Goal: Task Accomplishment & Management: Manage account settings

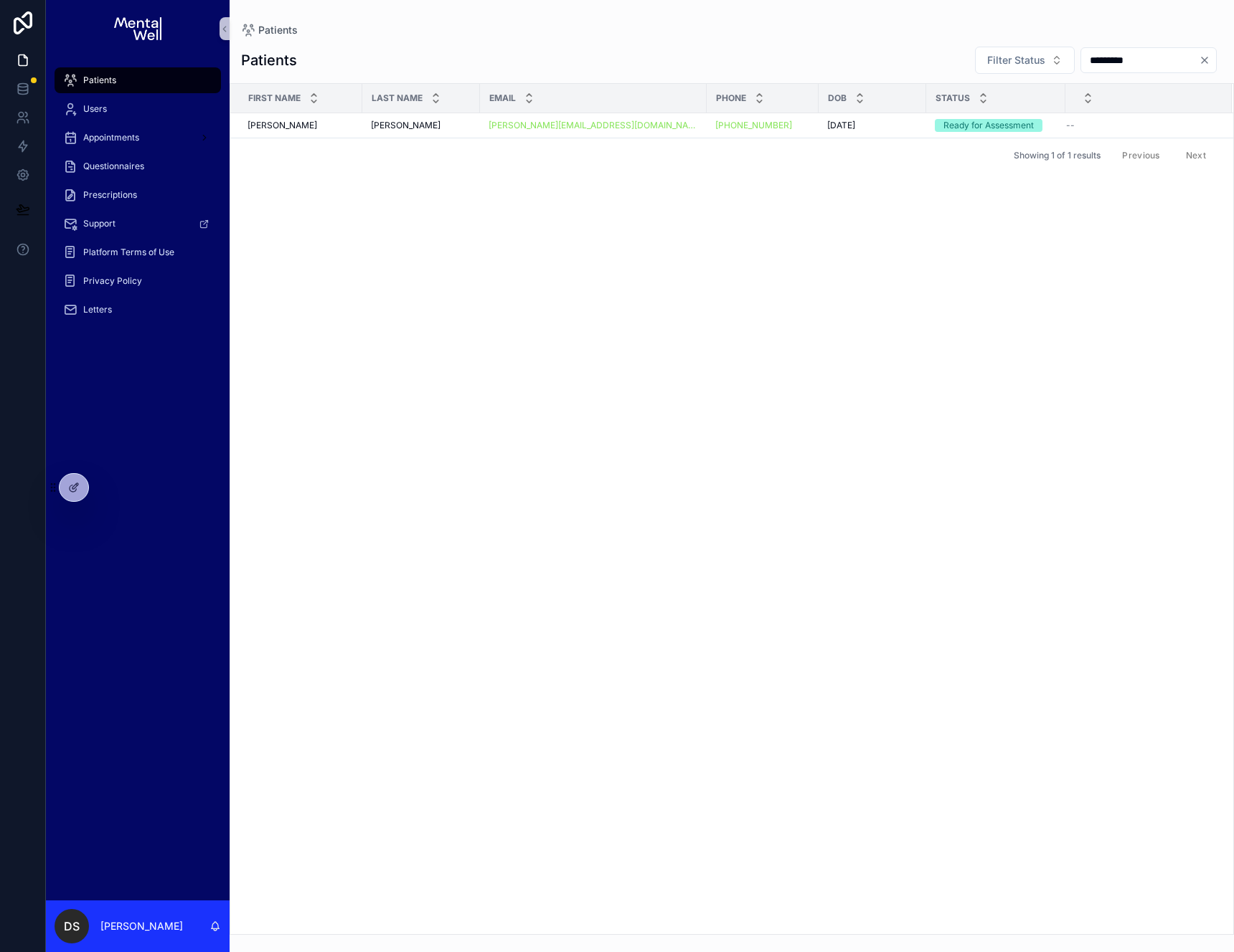
click at [134, 82] on div "Patients" at bounding box center [138, 80] width 149 height 23
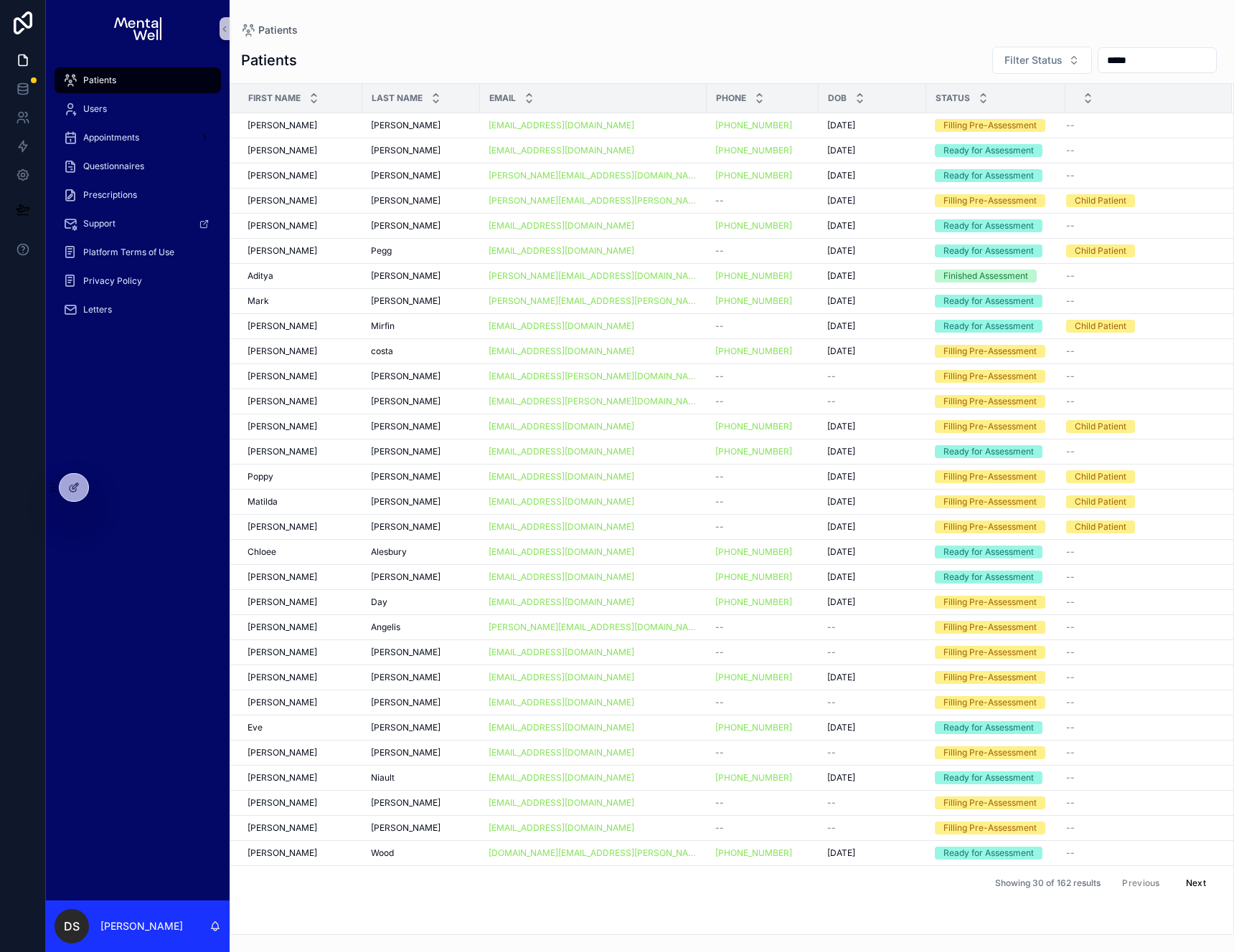
click at [1161, 63] on input "*********" at bounding box center [1156, 60] width 118 height 20
type input "*"
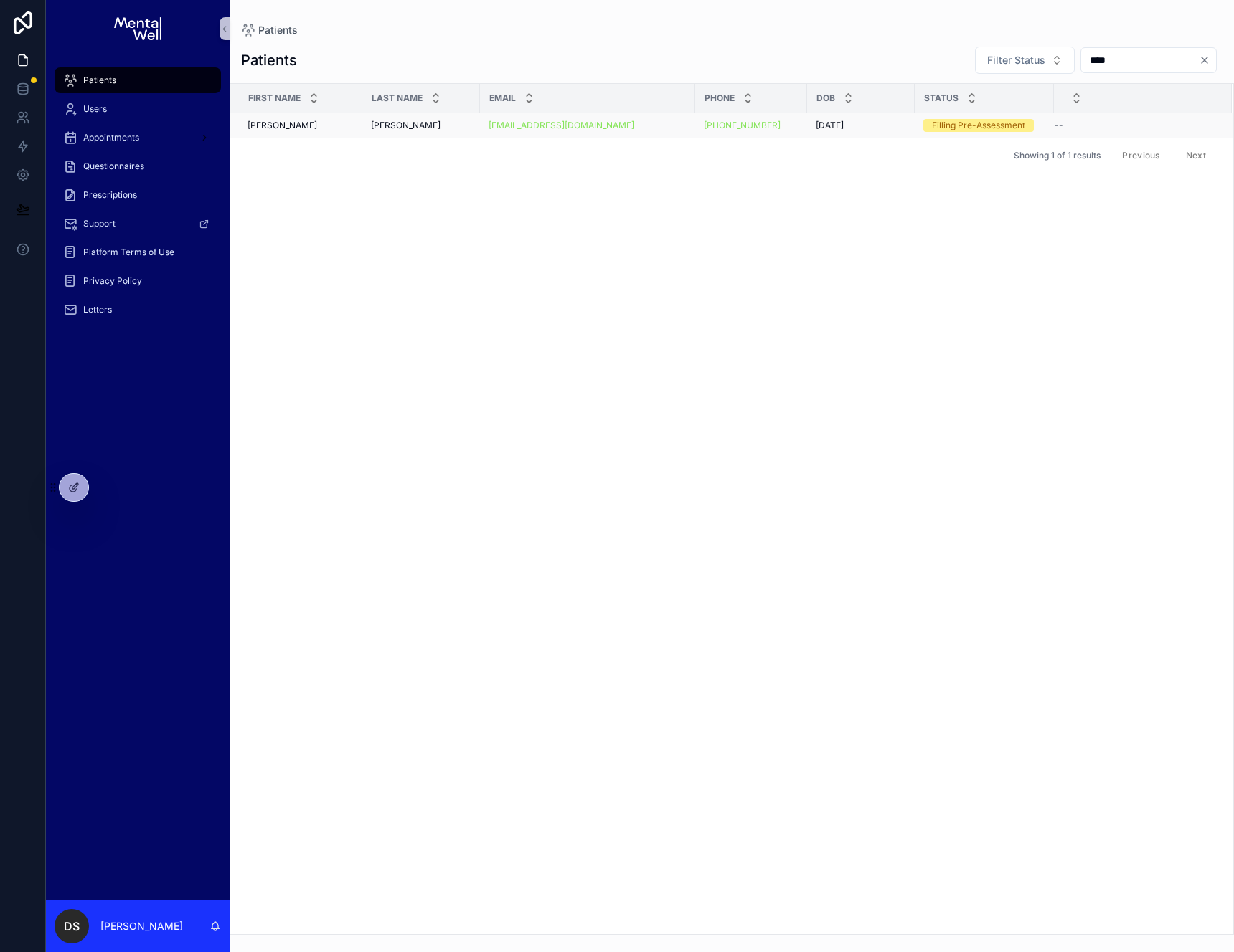
type input "****"
click at [295, 123] on div "[PERSON_NAME]" at bounding box center [300, 126] width 106 height 12
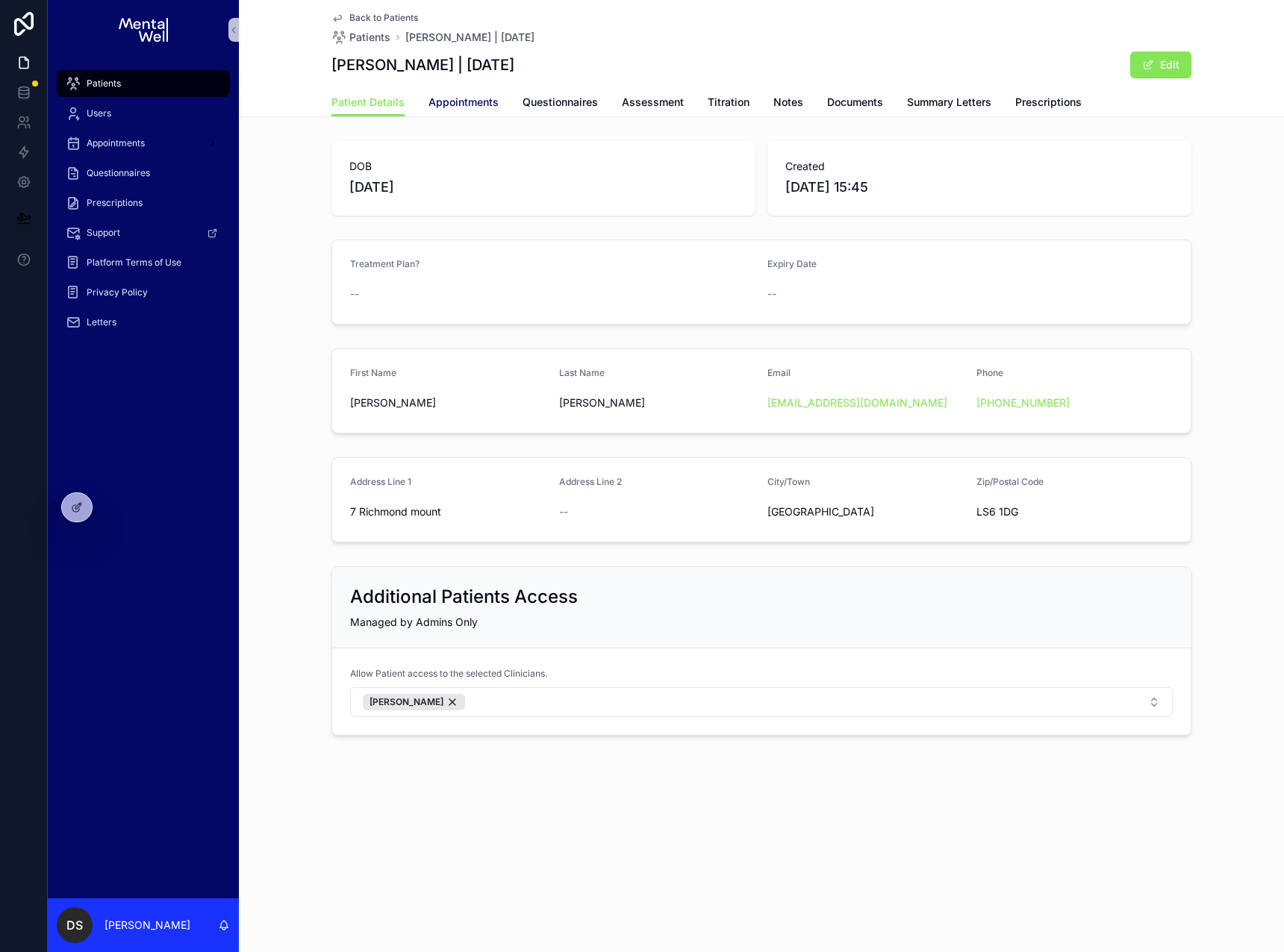
click at [472, 103] on span "Appointments" at bounding box center [463, 102] width 70 height 15
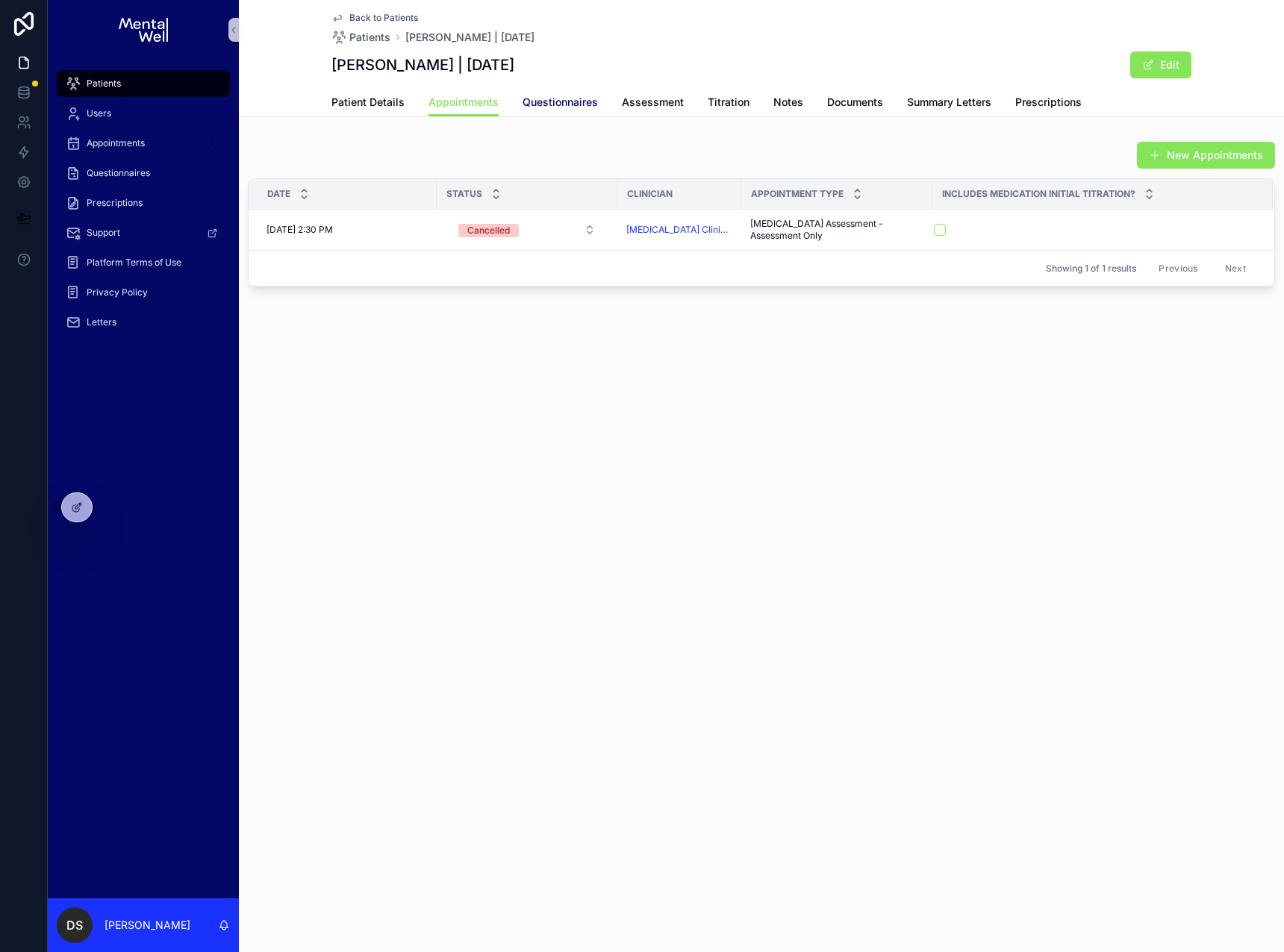
click at [538, 105] on span "Questionnaires" at bounding box center [560, 102] width 76 height 15
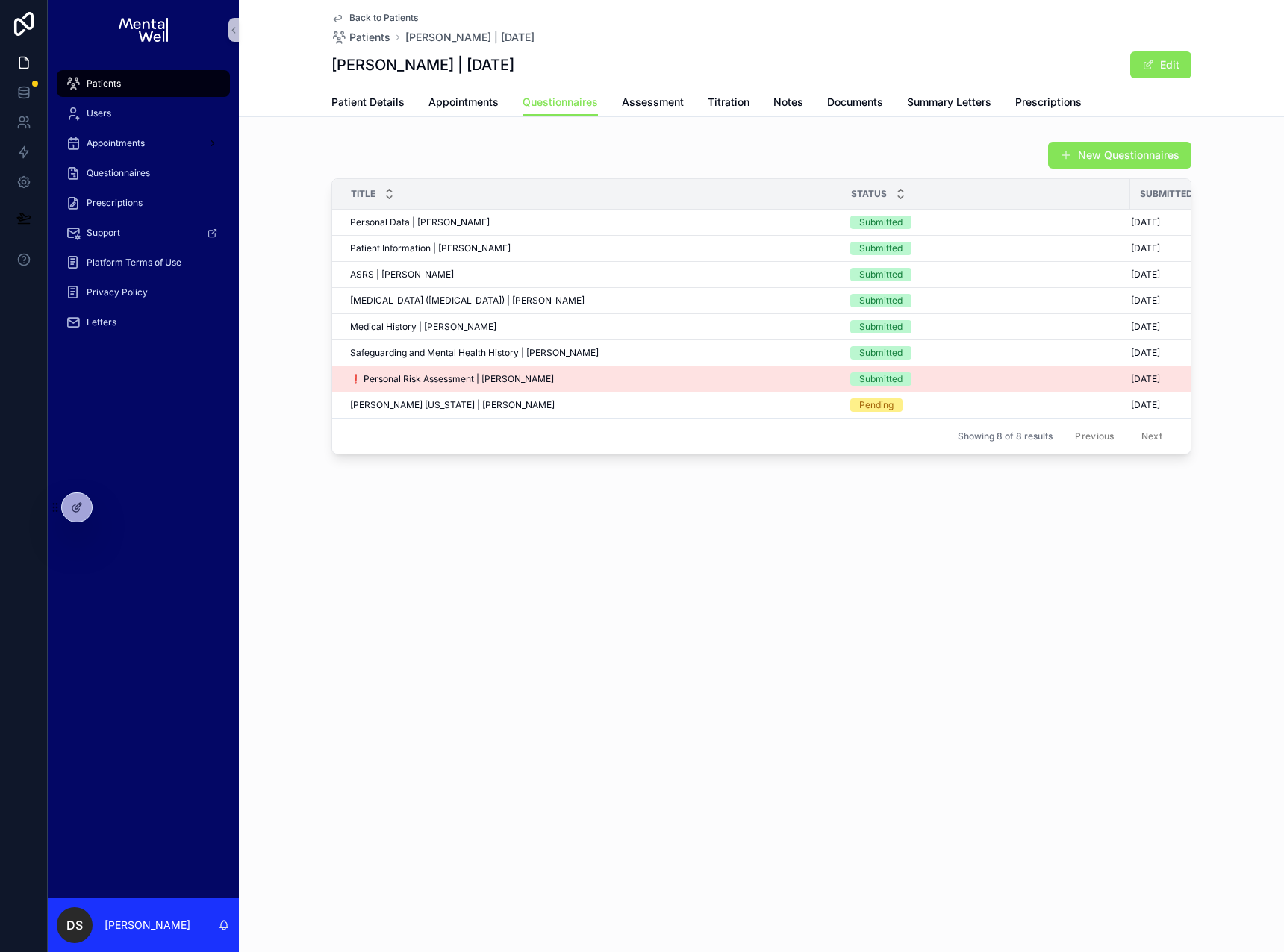
click at [660, 381] on div "❗ Personal Risk Assessment | [PERSON_NAME] ❗ Personal Risk Assessment | [PERSON…" at bounding box center [590, 380] width 482 height 12
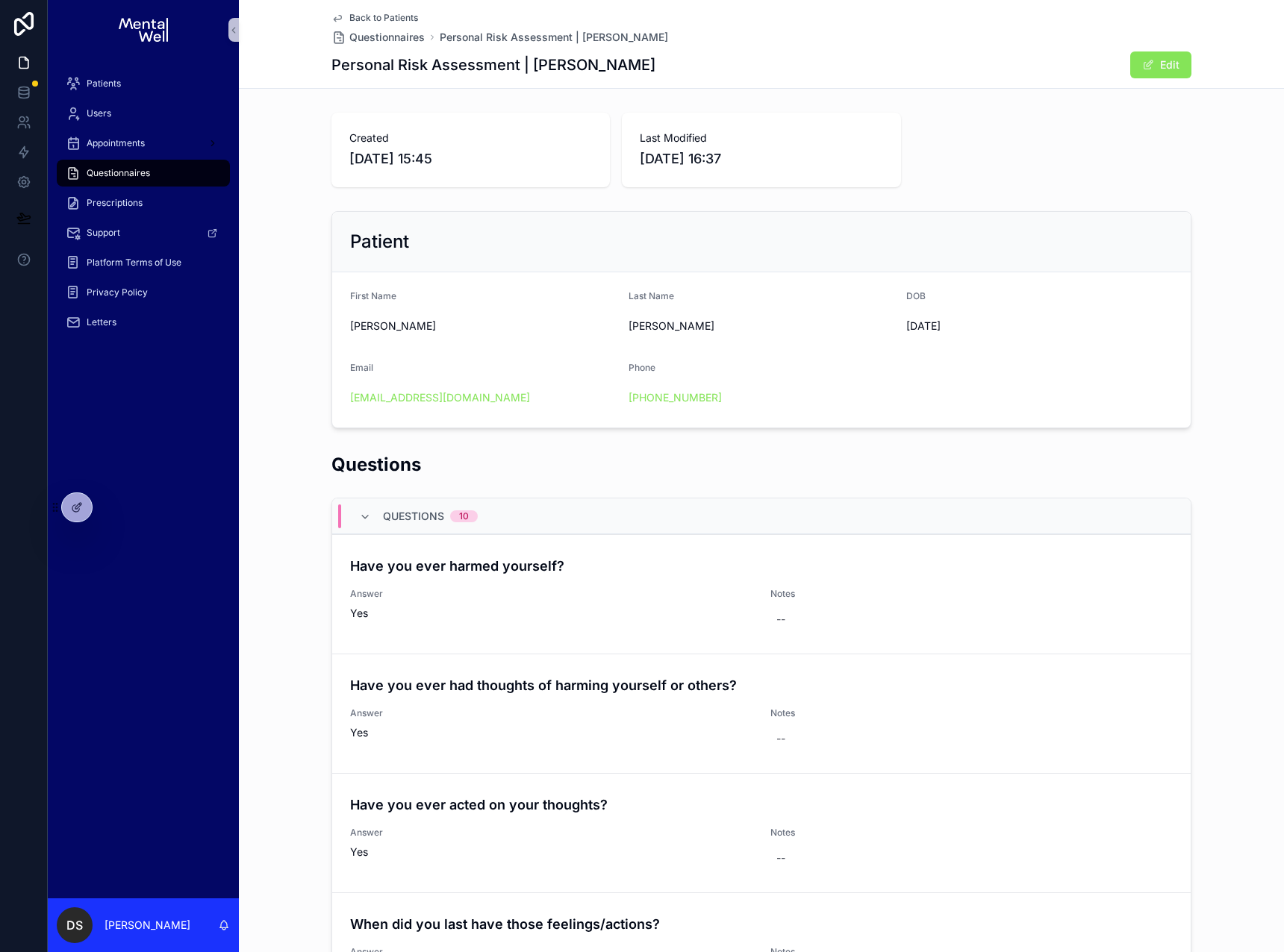
click at [381, 15] on span "Back to Patients" at bounding box center [384, 18] width 69 height 12
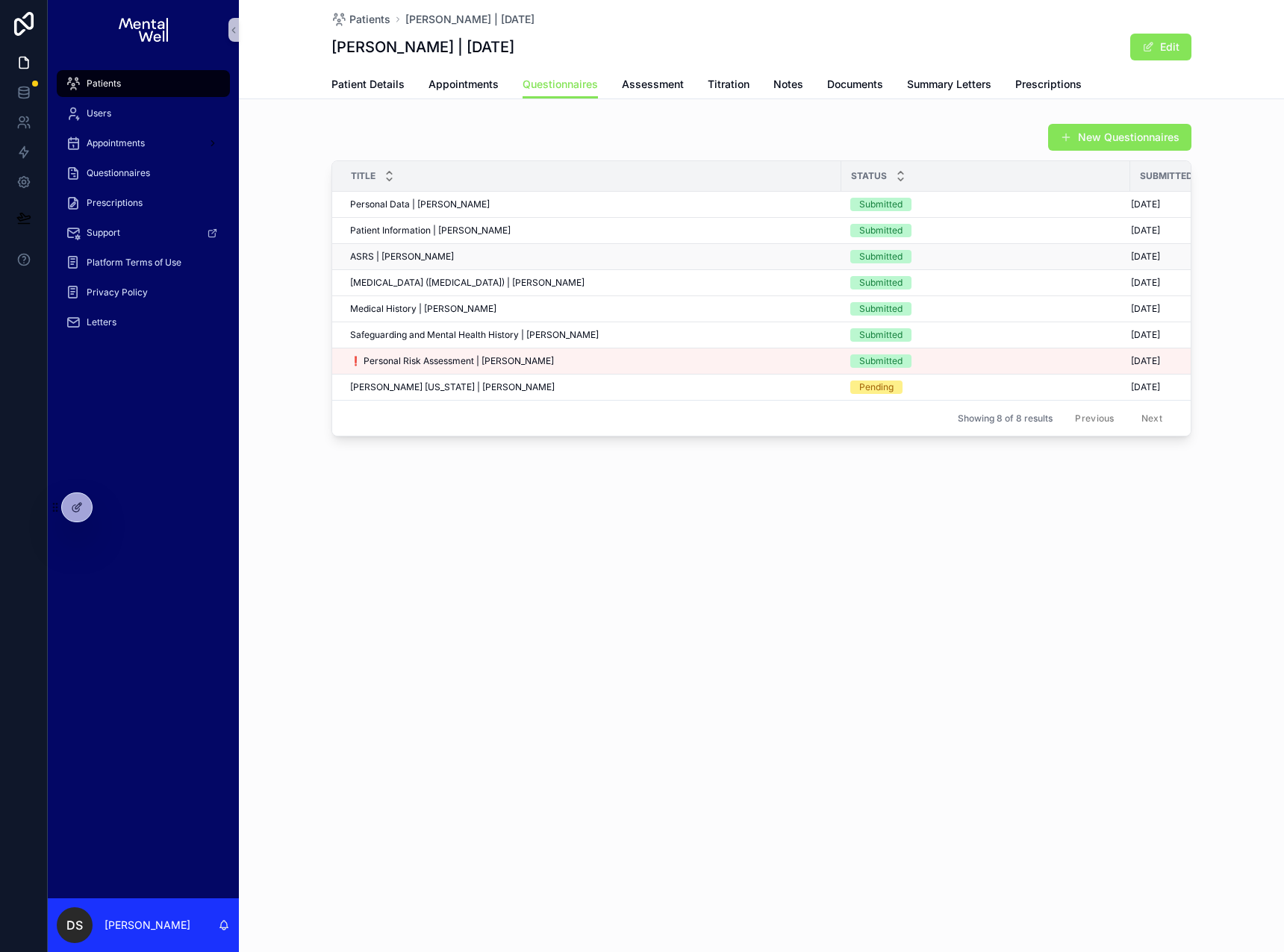
click at [535, 264] on td "ASRS | [PERSON_NAME] ASRS | [PERSON_NAME]" at bounding box center [587, 257] width 509 height 26
click at [542, 255] on div "ASRS | [PERSON_NAME] ASRS | [PERSON_NAME]" at bounding box center [590, 257] width 482 height 12
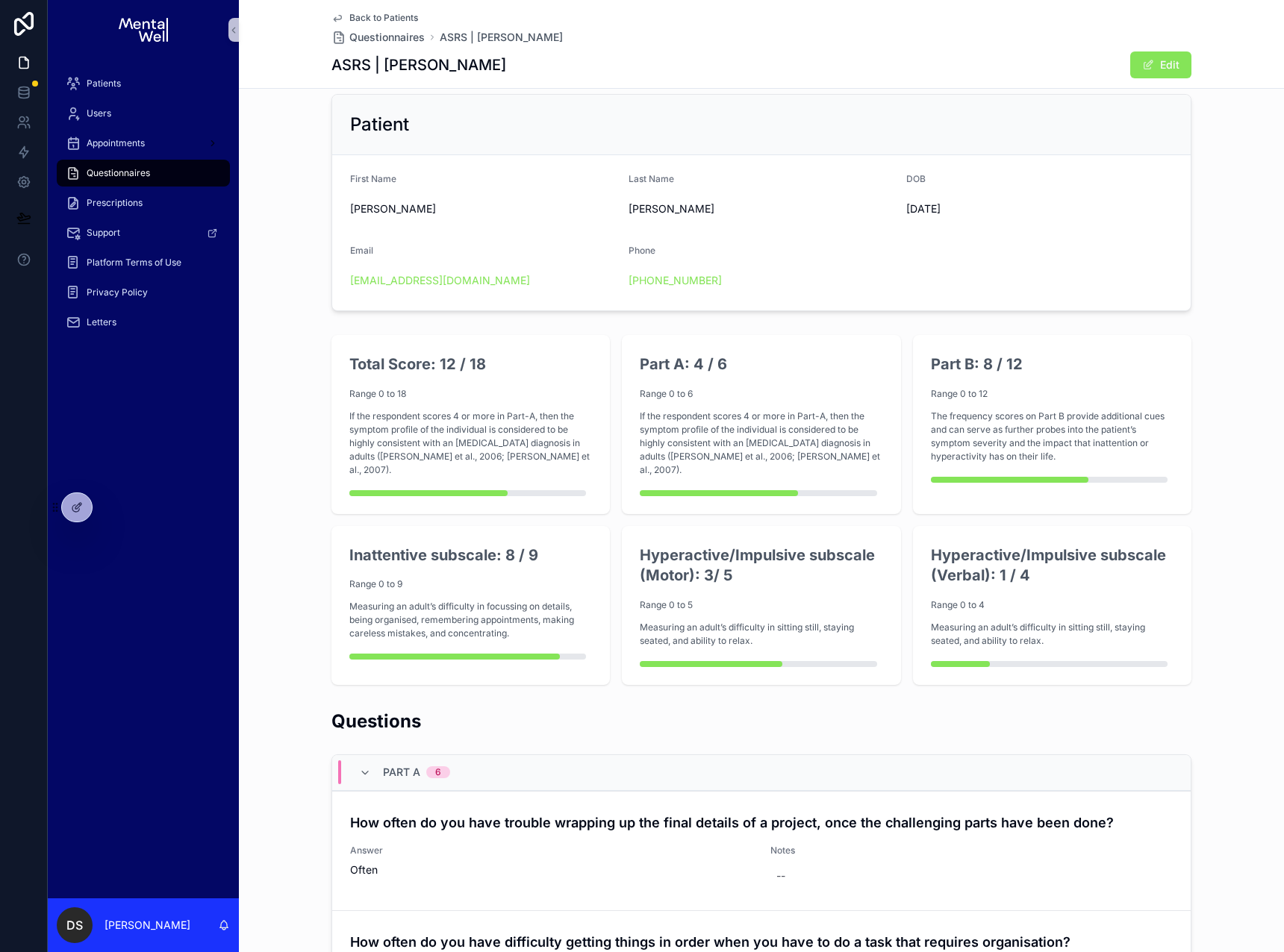
scroll to position [117, 0]
drag, startPoint x: 639, startPoint y: 391, endPoint x: 715, endPoint y: 394, distance: 76.1
click at [715, 394] on p "Range 0 to 6" at bounding box center [760, 394] width 242 height 13
drag, startPoint x: 715, startPoint y: 394, endPoint x: 726, endPoint y: 363, distance: 32.9
click at [715, 394] on p "Range 0 to 6" at bounding box center [760, 394] width 242 height 13
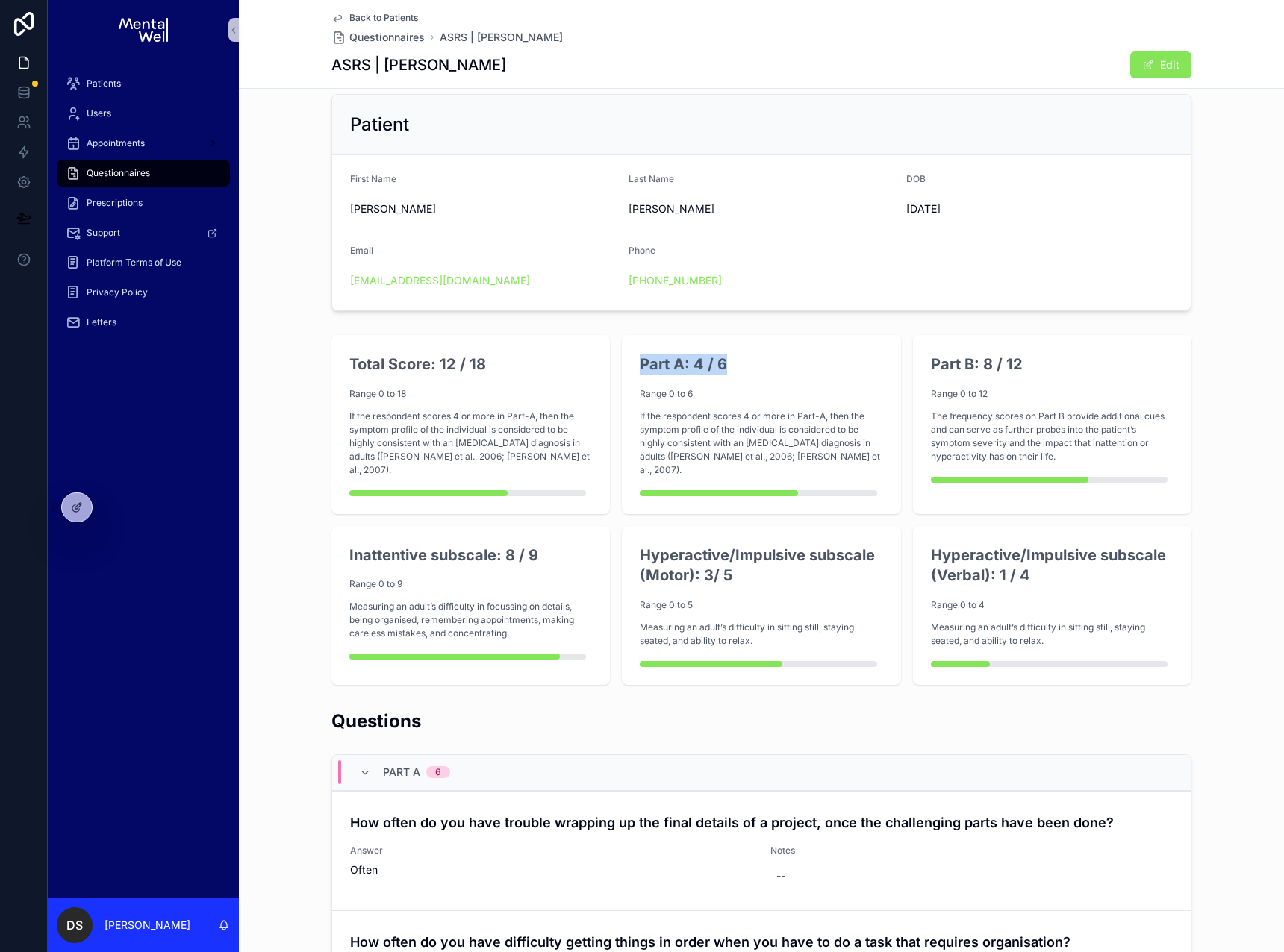
drag, startPoint x: 727, startPoint y: 360, endPoint x: 624, endPoint y: 363, distance: 103.0
click at [624, 363] on div "Part A: 4 / 6 Range 0 to 6 If the respondent scores 4 or more in Part-A, then t…" at bounding box center [761, 424] width 278 height 179
click at [685, 368] on h2 "Part A: 4 / 6" at bounding box center [760, 365] width 242 height 21
drag, startPoint x: 998, startPoint y: 397, endPoint x: 916, endPoint y: 398, distance: 82.0
click at [916, 398] on div "Part B: 8 / 12 Range 0 to 12 The frequency scores on Part B provide additional …" at bounding box center [1052, 424] width 278 height 179
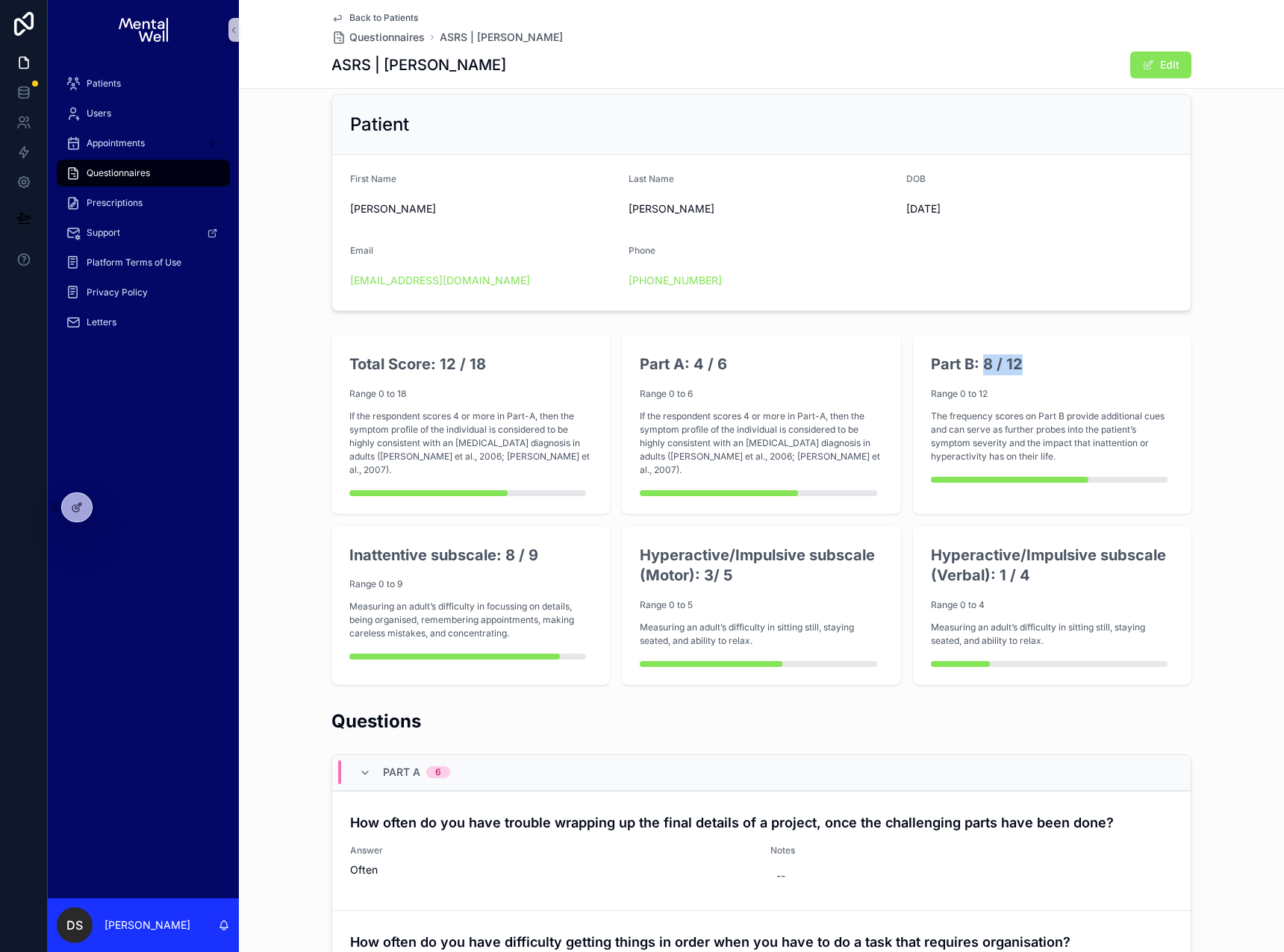
drag, startPoint x: 985, startPoint y: 361, endPoint x: 1017, endPoint y: 360, distance: 32.0
click at [1017, 360] on h2 "Part B: 8 / 12" at bounding box center [1052, 365] width 242 height 21
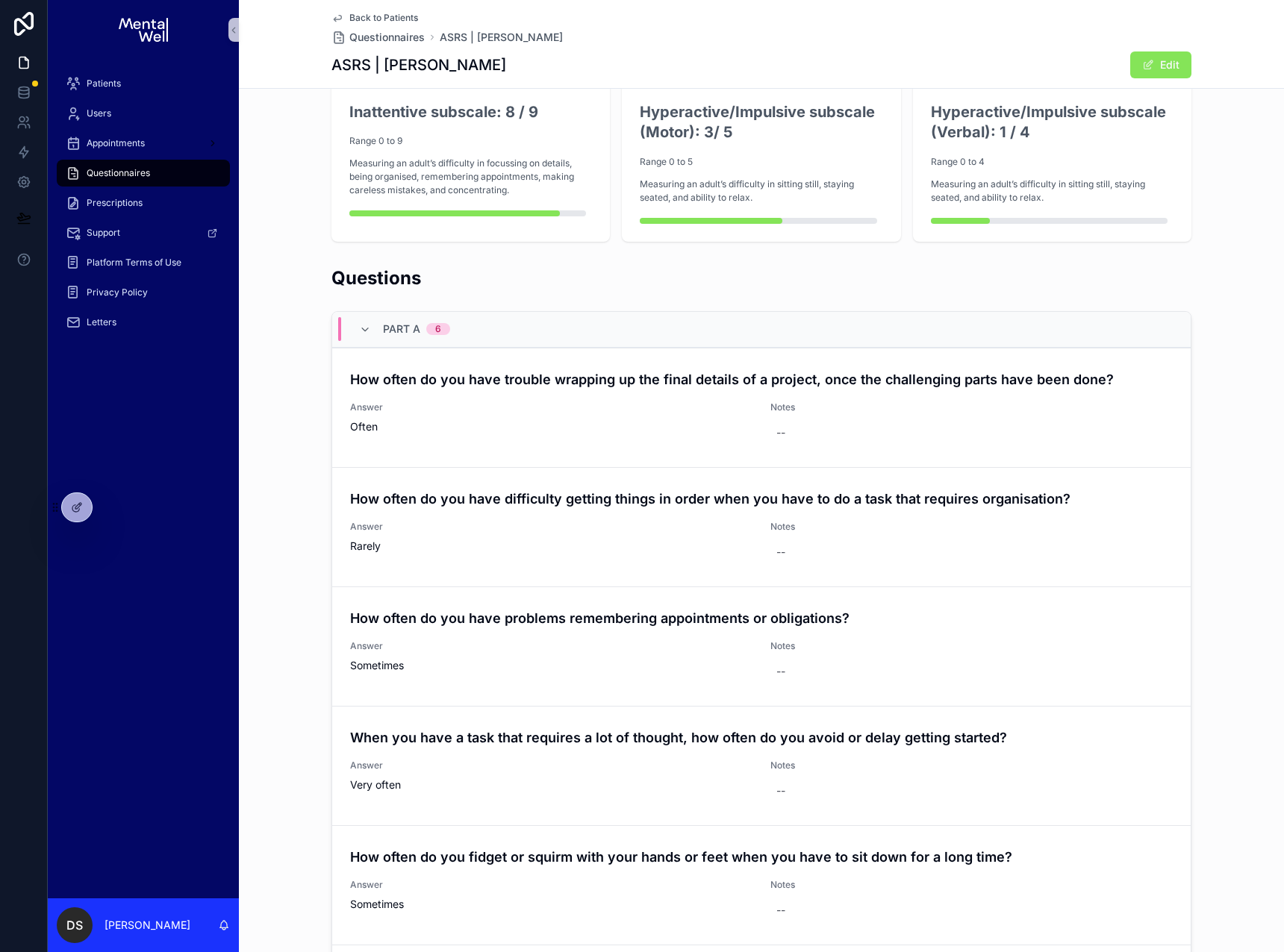
scroll to position [551, 0]
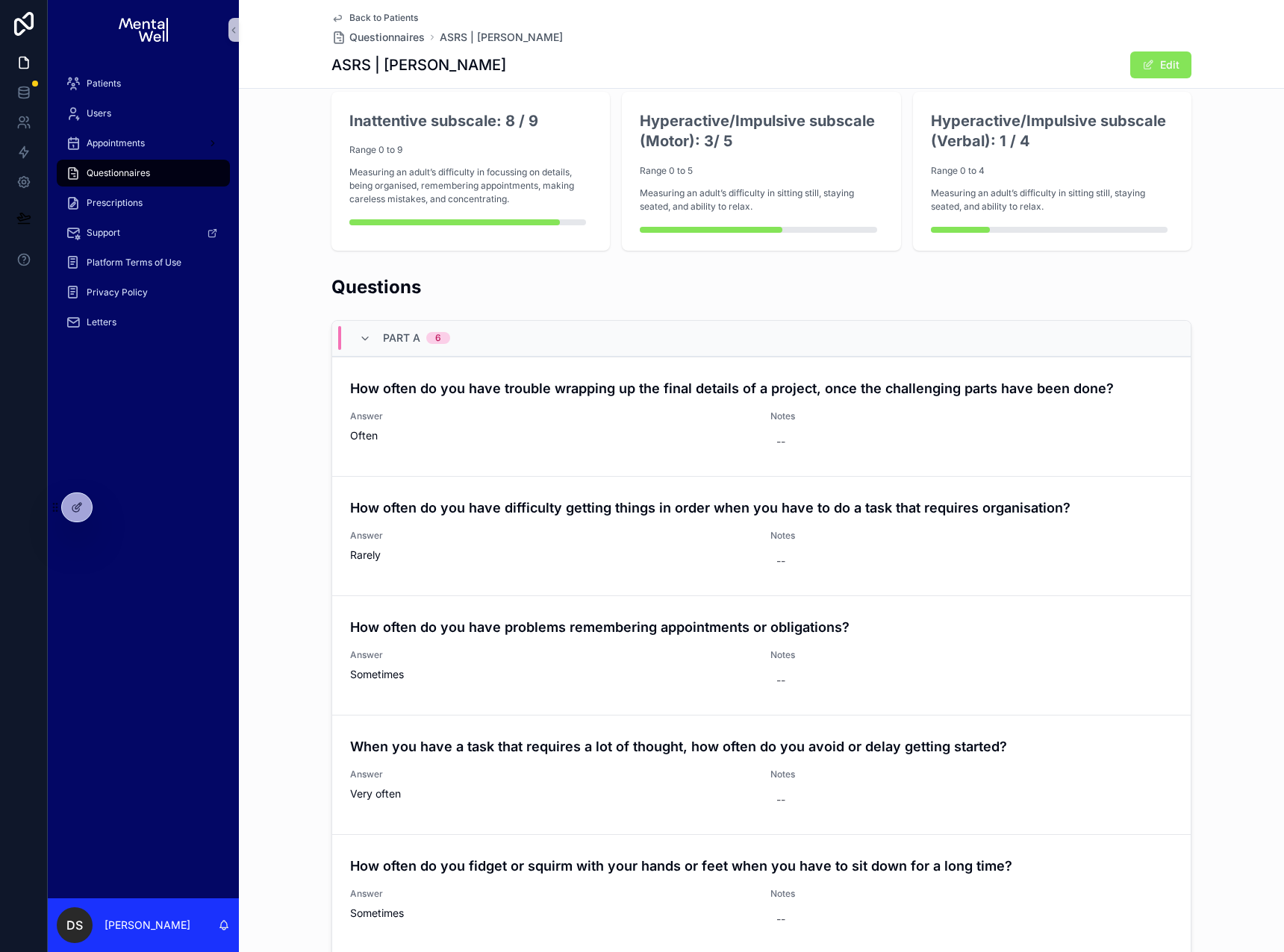
click at [384, 17] on span "Back to Patients" at bounding box center [384, 18] width 69 height 12
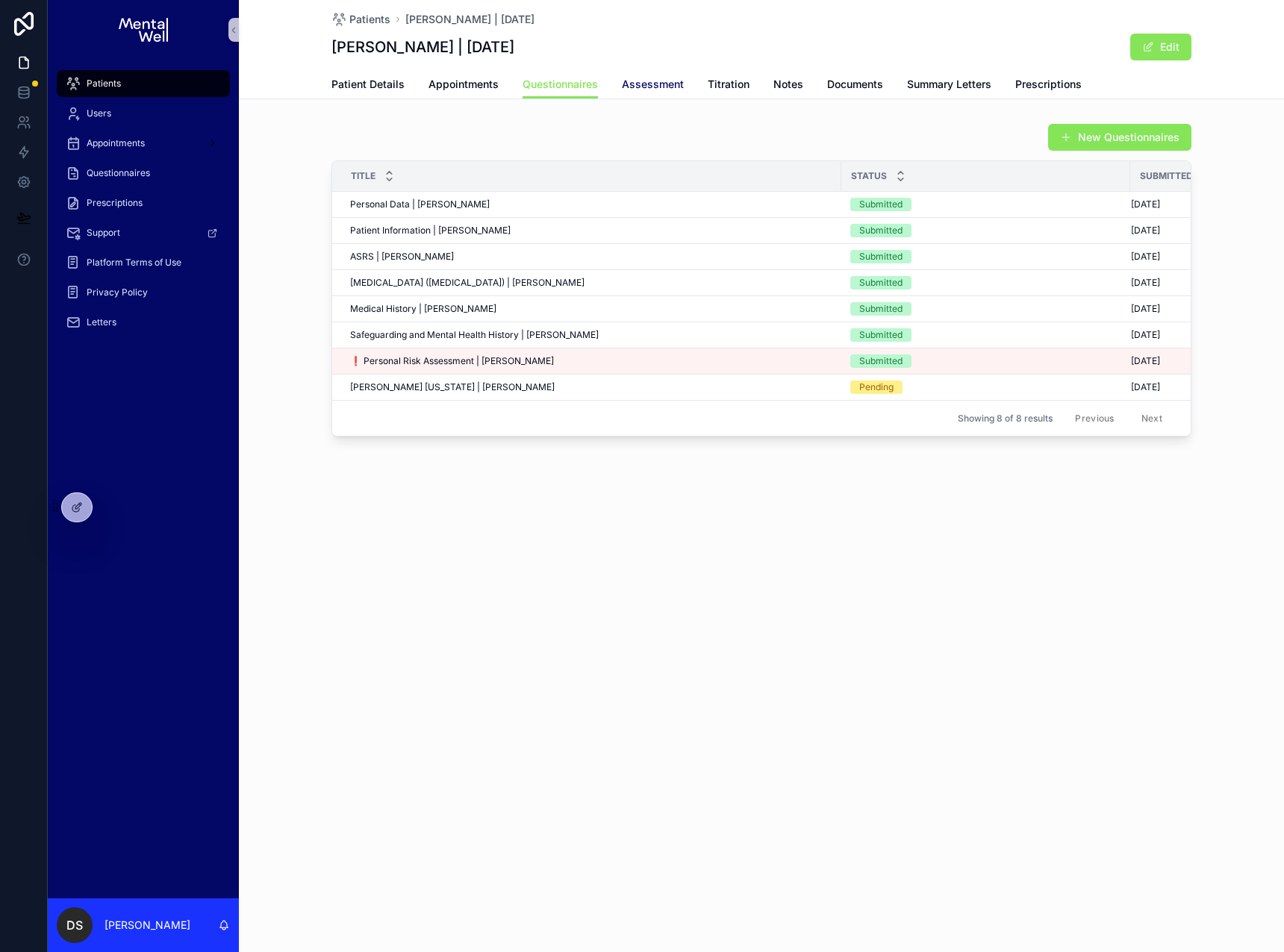
click at [640, 78] on span "Assessment" at bounding box center [653, 84] width 62 height 15
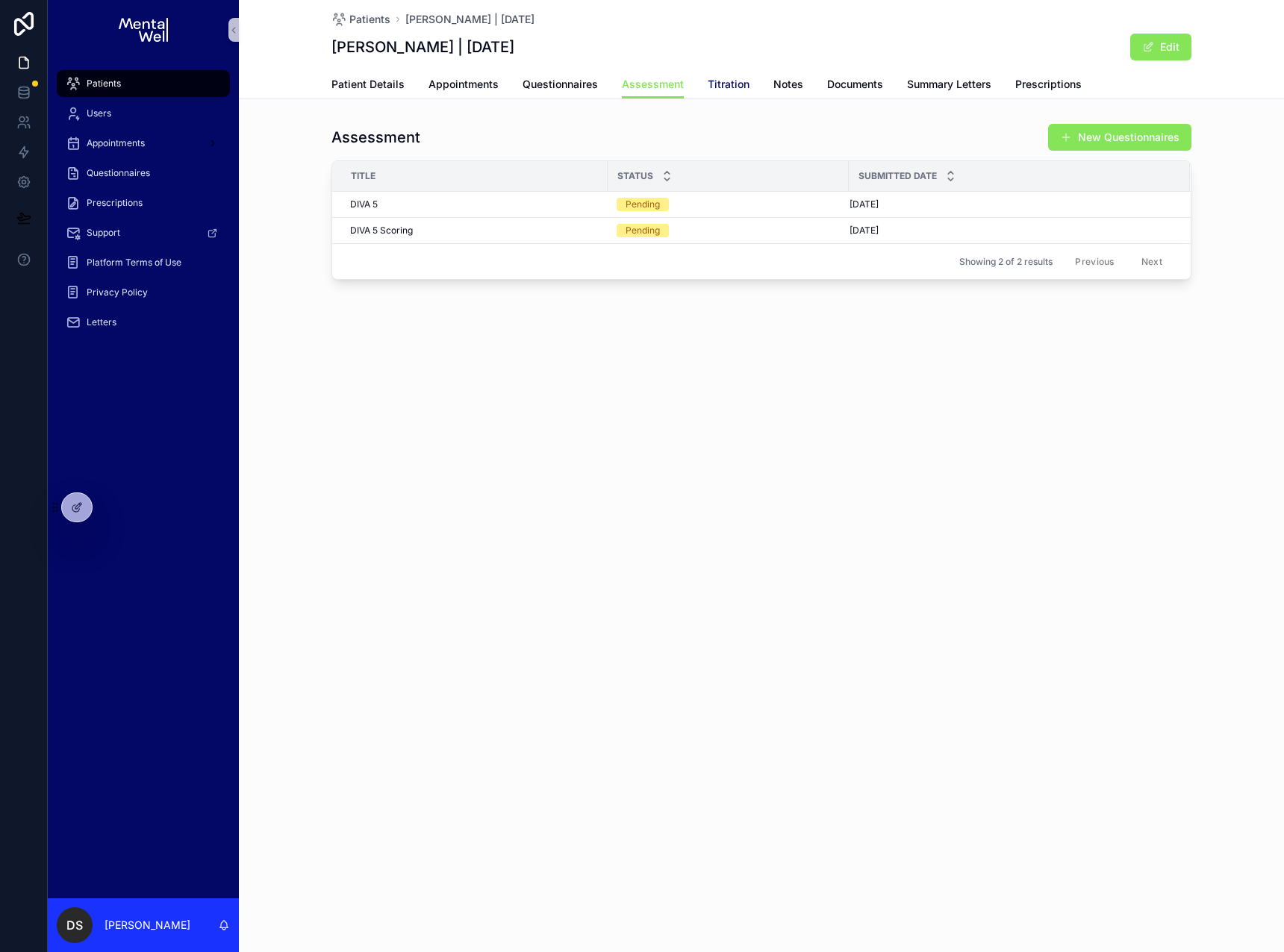
click at [724, 89] on span "Titration" at bounding box center [727, 84] width 41 height 15
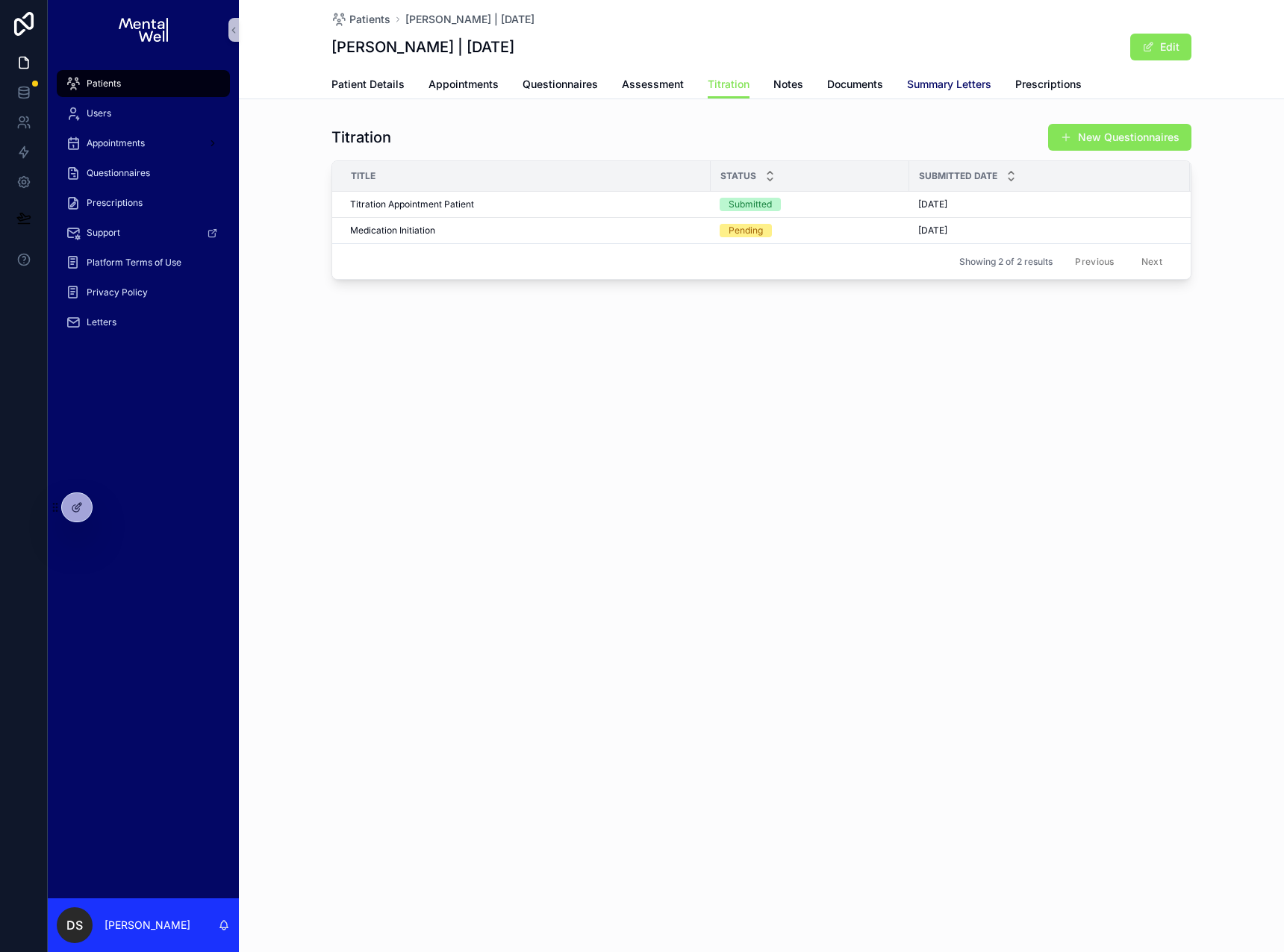
click at [949, 83] on span "Summary Letters" at bounding box center [949, 84] width 85 height 15
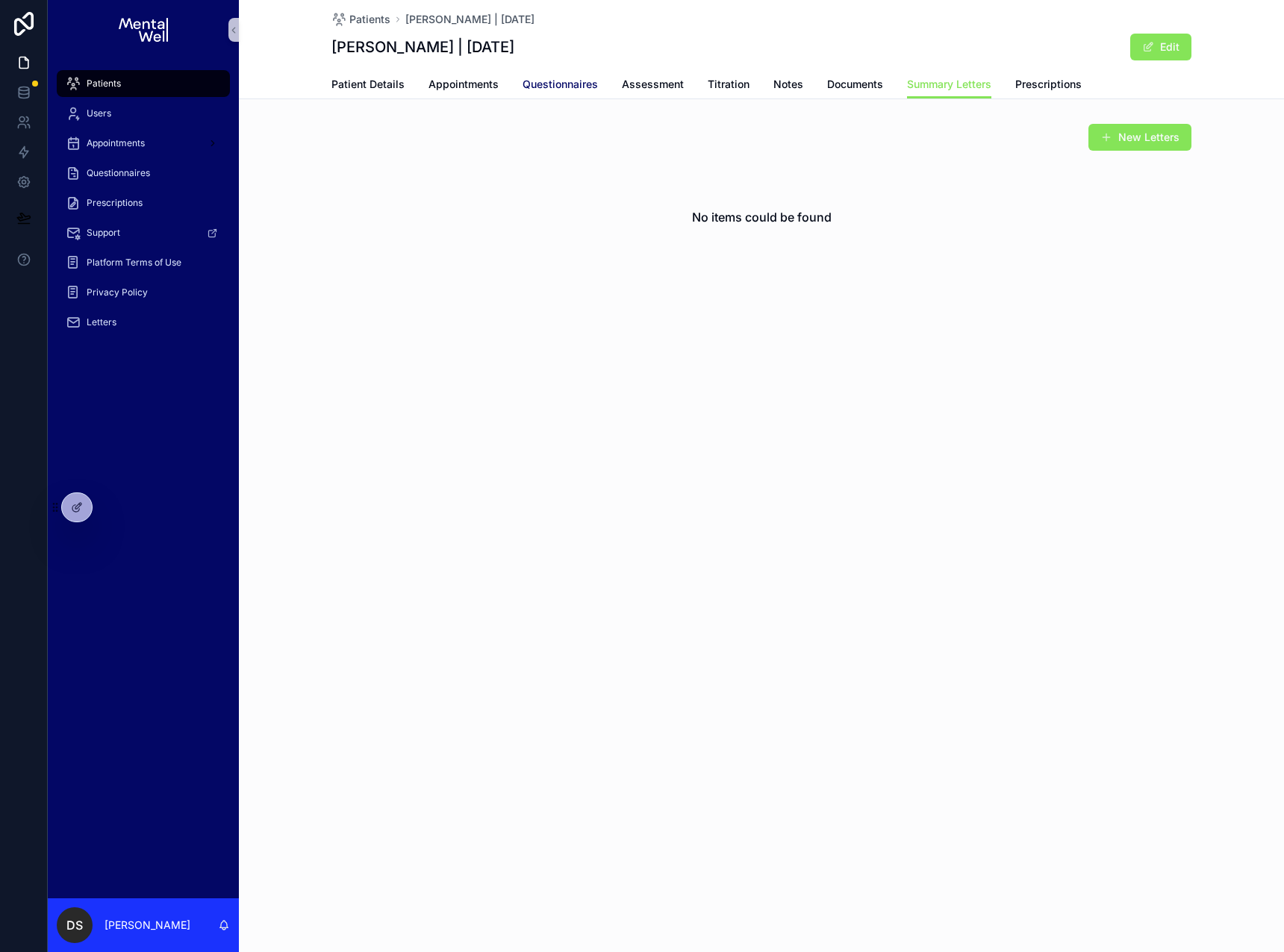
click at [556, 90] on span "Questionnaires" at bounding box center [560, 84] width 76 height 15
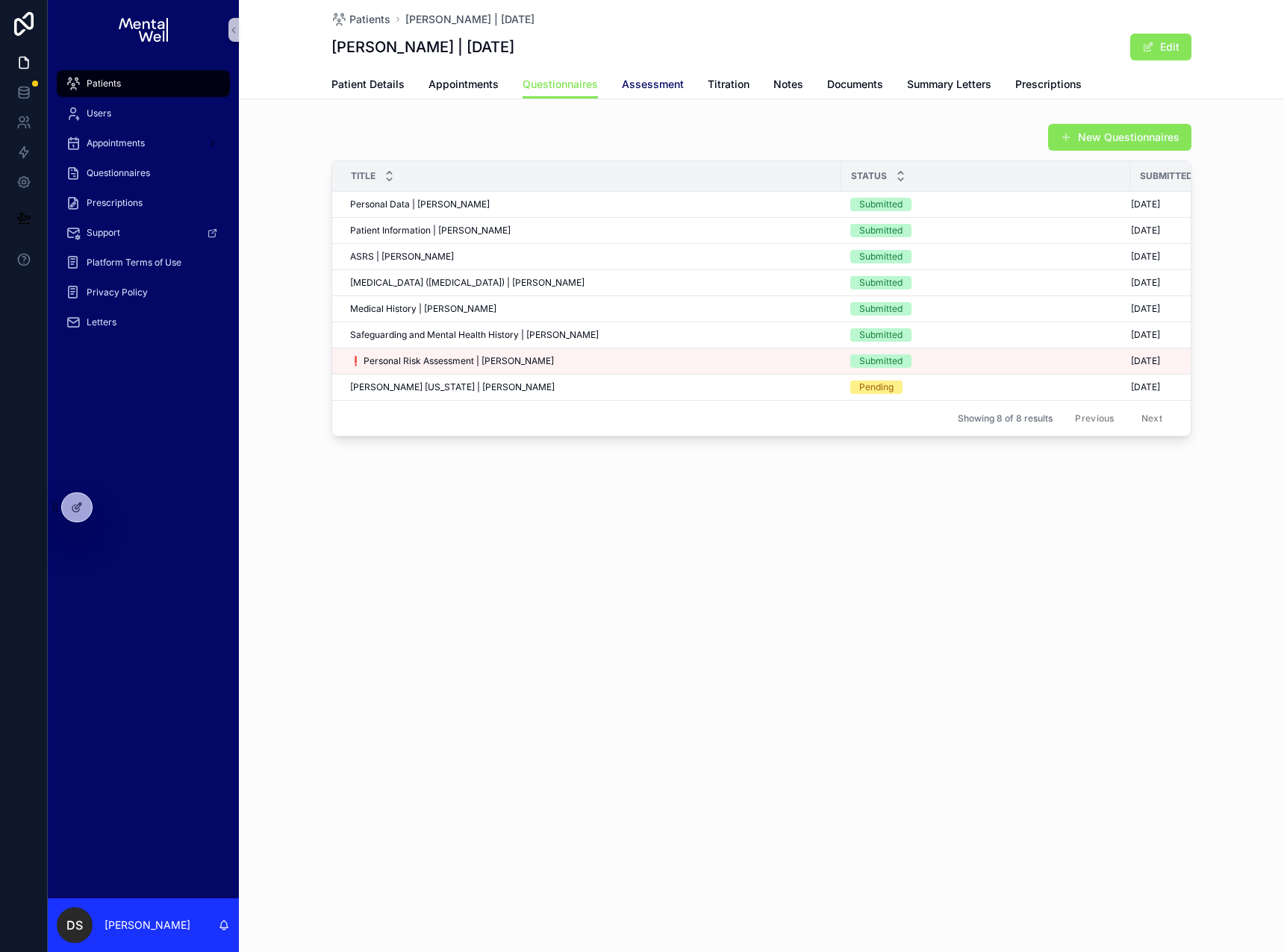
click at [658, 87] on span "Assessment" at bounding box center [653, 84] width 62 height 15
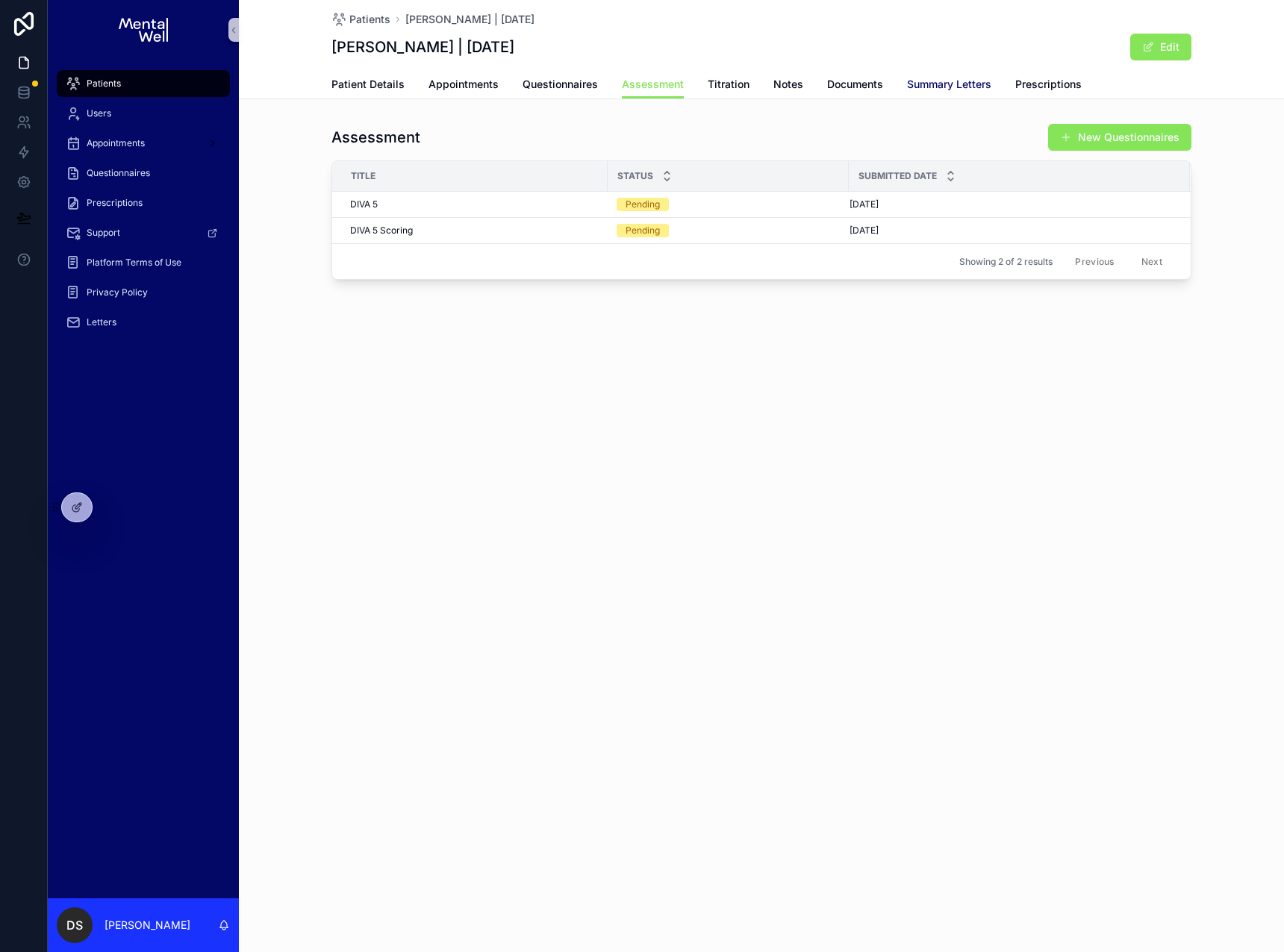
click at [941, 90] on span "Summary Letters" at bounding box center [949, 84] width 85 height 15
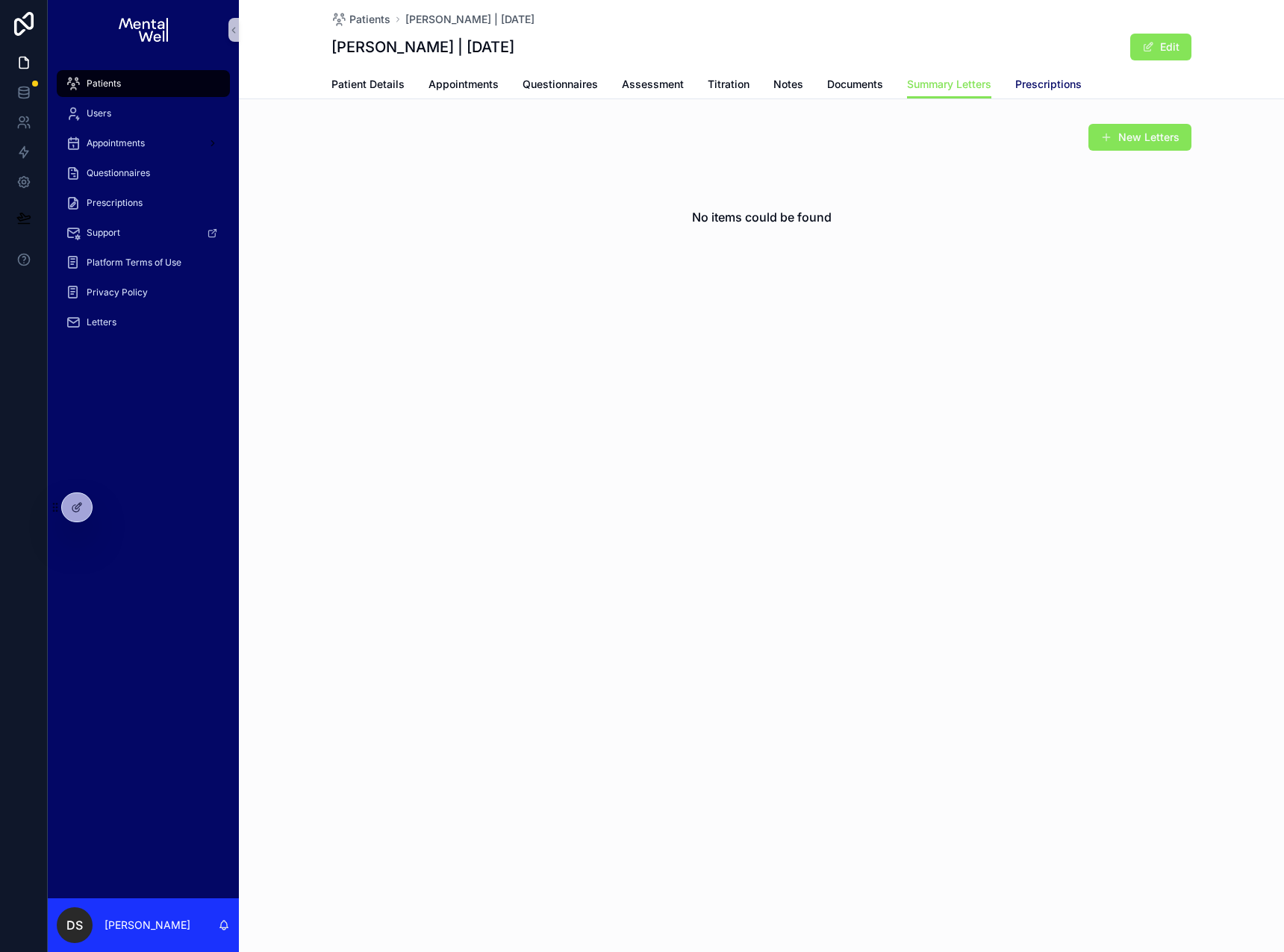
click at [1059, 81] on span "Prescriptions" at bounding box center [1048, 84] width 66 height 15
click at [1086, 137] on button "New Prescriptions" at bounding box center [1124, 137] width 135 height 27
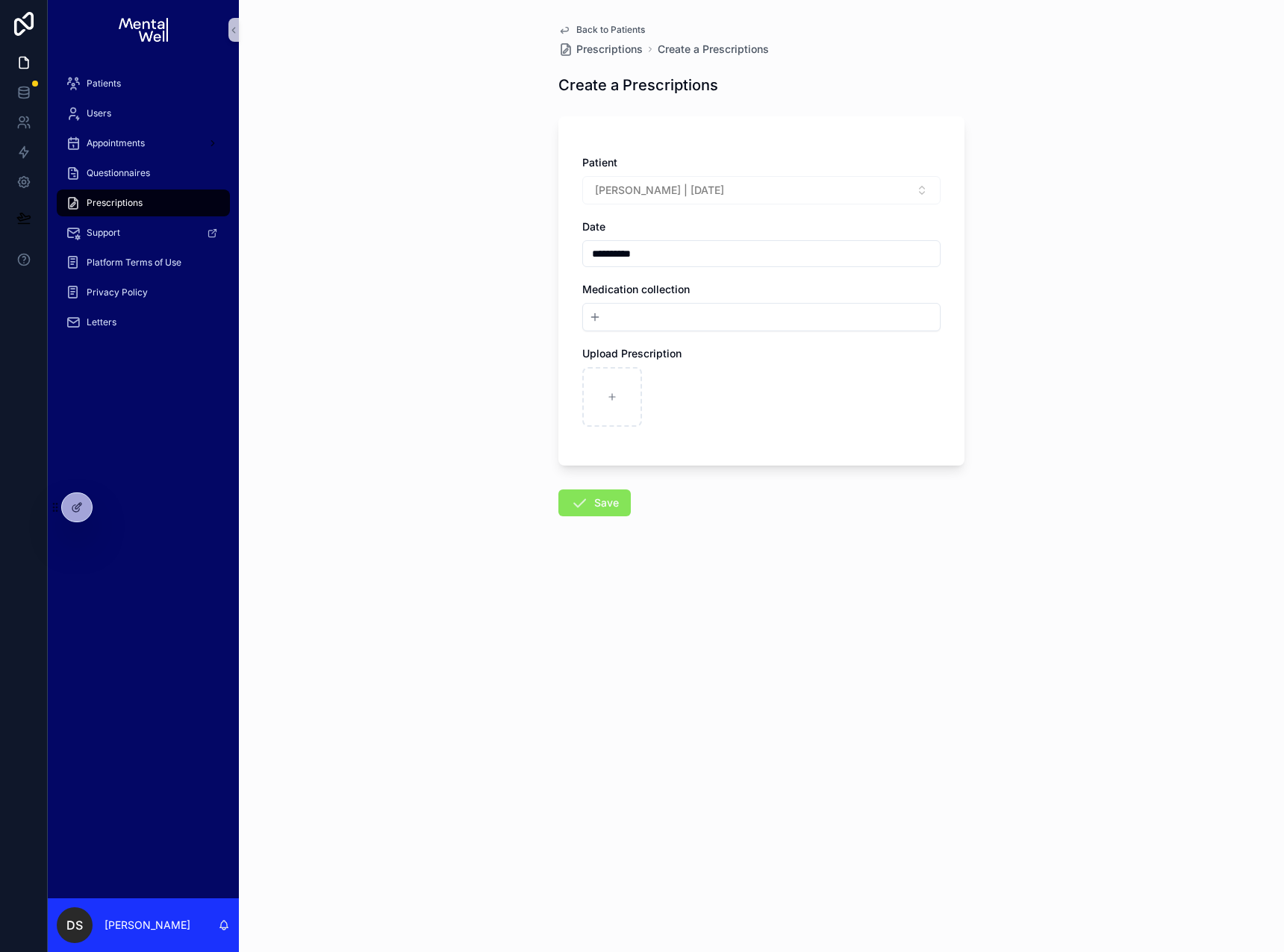
click at [667, 321] on button "New" at bounding box center [762, 317] width 345 height 15
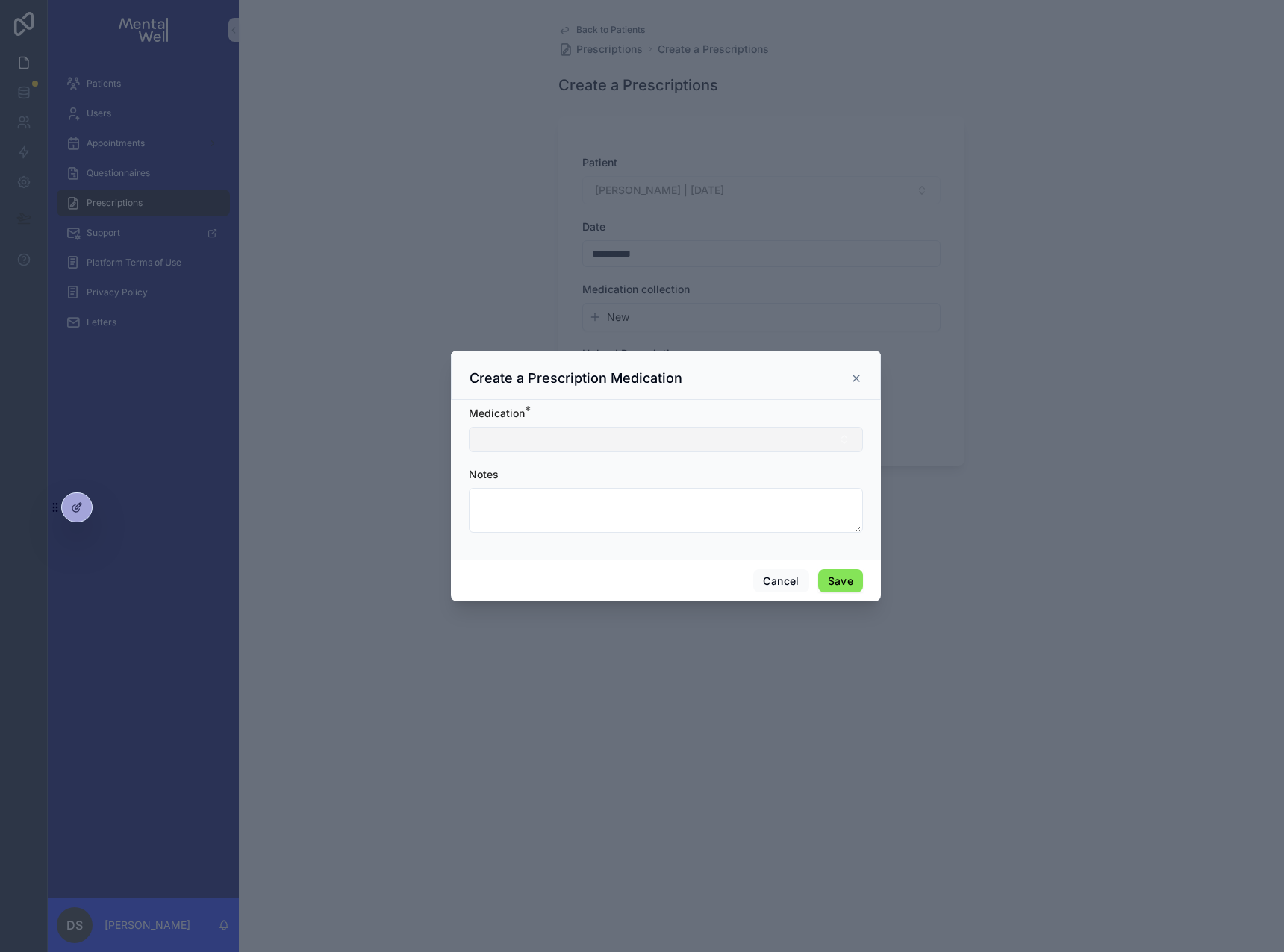
click at [581, 428] on button "Select Button" at bounding box center [665, 439] width 394 height 26
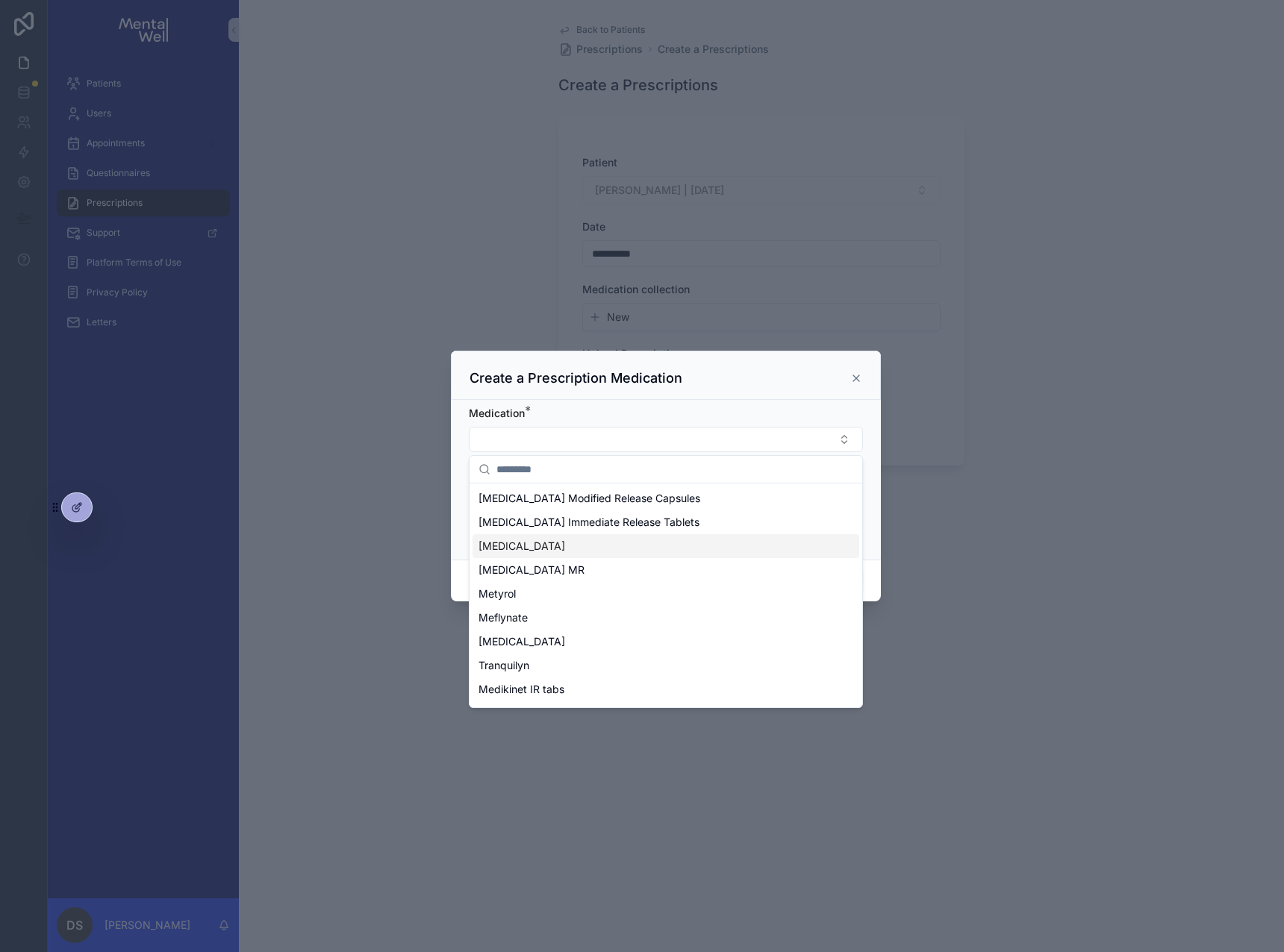
click at [532, 547] on div "[MEDICAL_DATA]" at bounding box center [665, 546] width 387 height 24
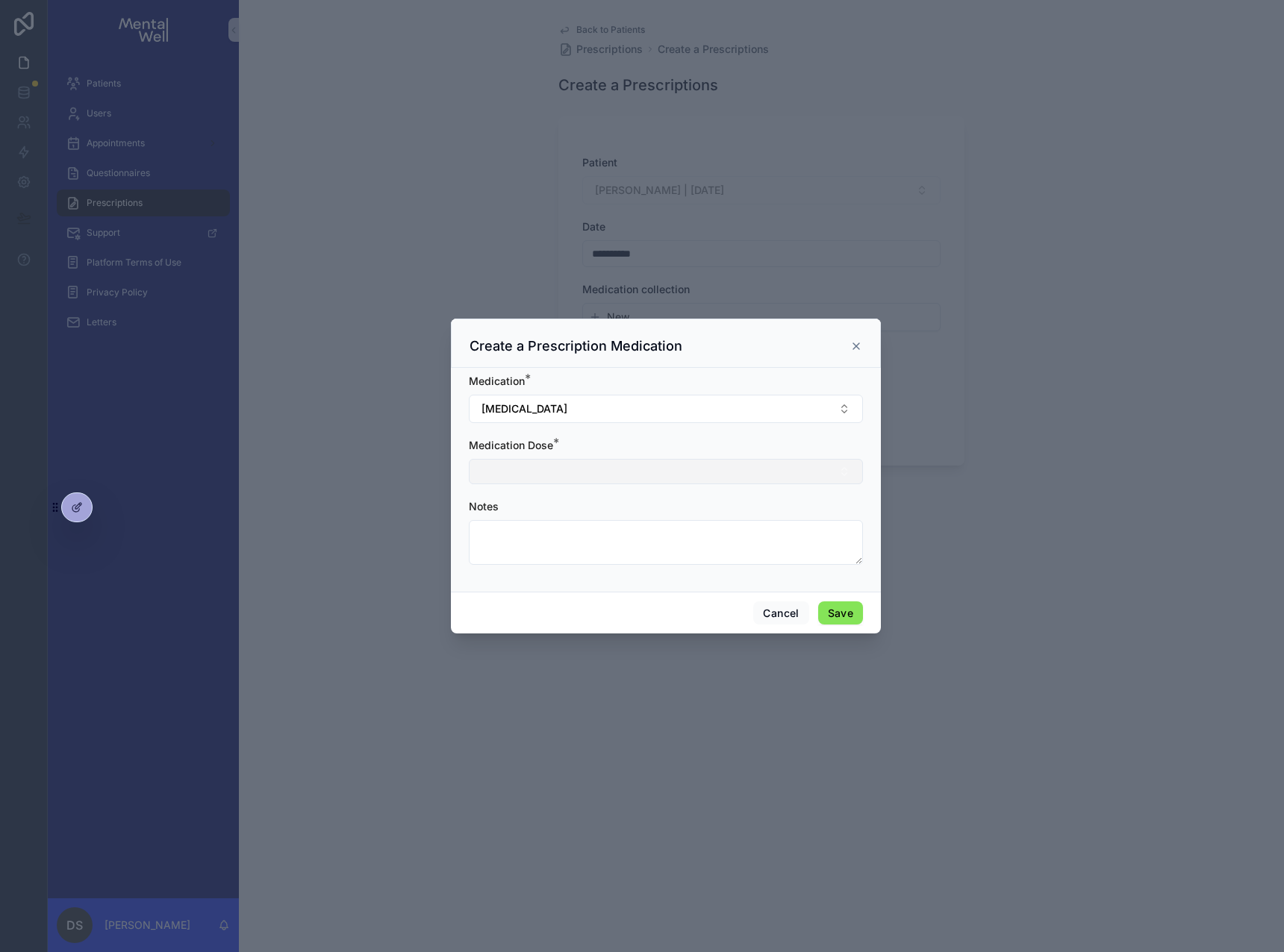
click at [555, 472] on button "Select Button" at bounding box center [665, 471] width 394 height 26
click at [551, 528] on div "10 mg | [MEDICAL_DATA]" at bounding box center [665, 530] width 387 height 24
click at [781, 615] on button "Cancel" at bounding box center [780, 615] width 55 height 24
